Goal: Find specific page/section: Find specific page/section

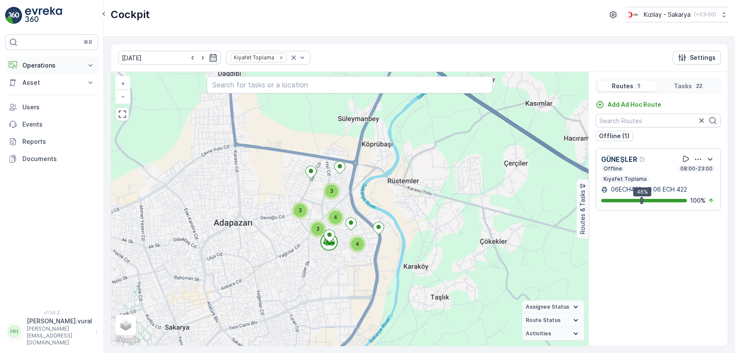
click at [44, 65] on p "Operations" at bounding box center [51, 65] width 59 height 9
click at [43, 77] on p "Rapor - Kızılay" at bounding box center [42, 80] width 41 height 9
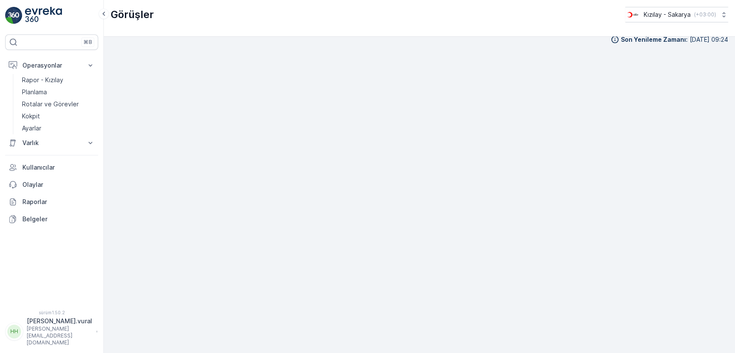
scroll to position [9, 0]
click at [70, 90] on link "Planlama" at bounding box center [59, 92] width 80 height 12
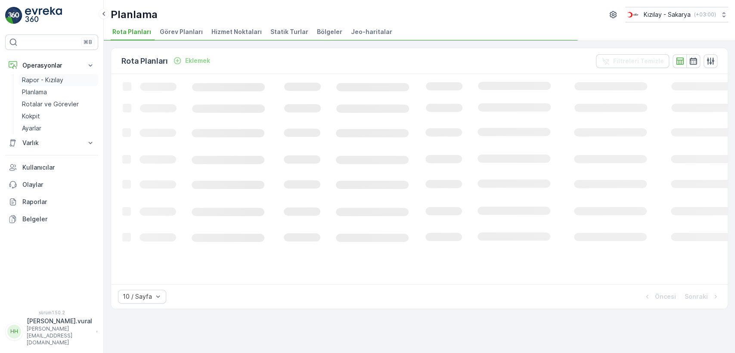
click at [66, 78] on link "Rapor - Kızılay" at bounding box center [59, 80] width 80 height 12
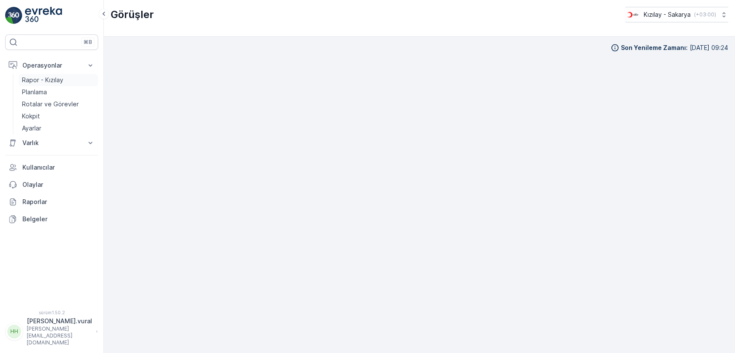
click at [36, 76] on font "Rapor - Kızılay" at bounding box center [42, 79] width 41 height 7
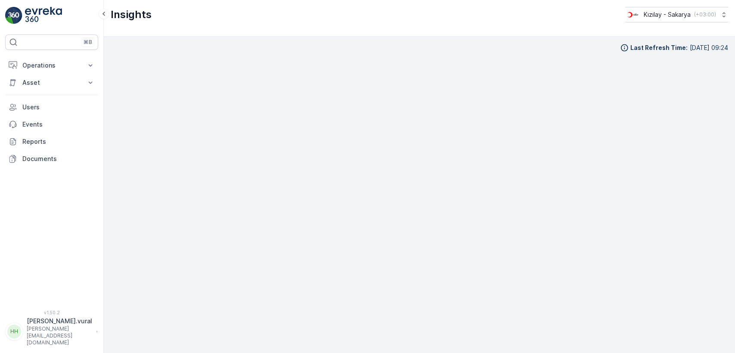
scroll to position [8, 0]
